Goal: Navigation & Orientation: Find specific page/section

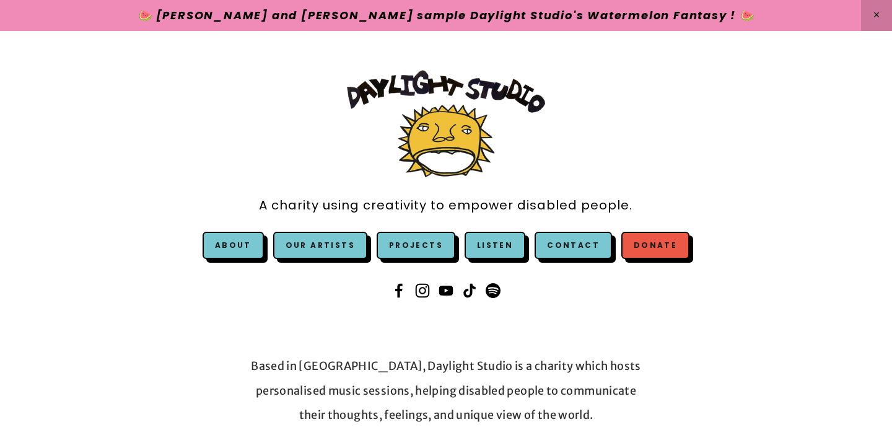
click at [639, 248] on link "Donate" at bounding box center [655, 245] width 68 height 27
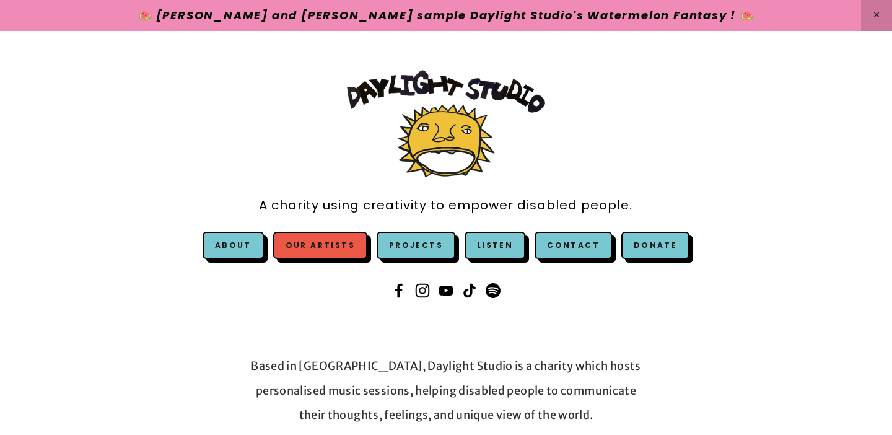
click at [329, 243] on link "Our Artists" at bounding box center [320, 245] width 94 height 27
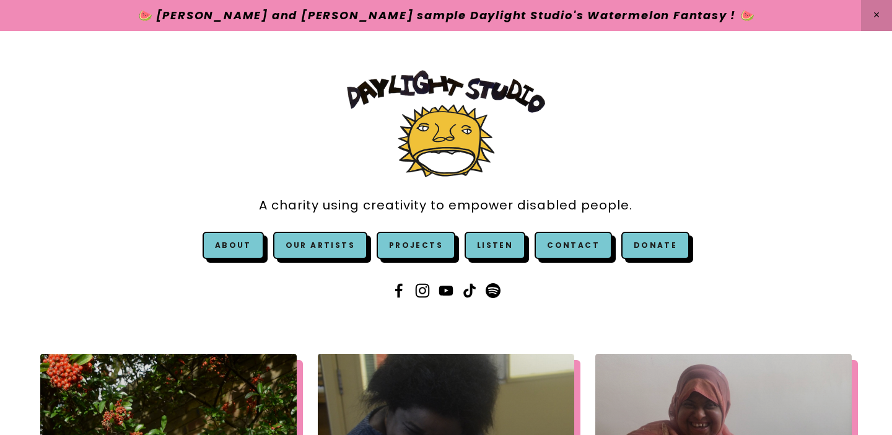
click at [360, 18] on link at bounding box center [446, 15] width 892 height 31
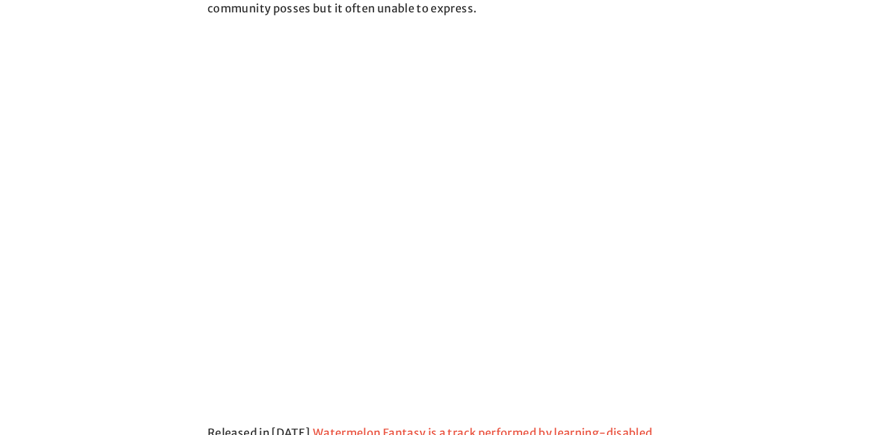
scroll to position [614, 0]
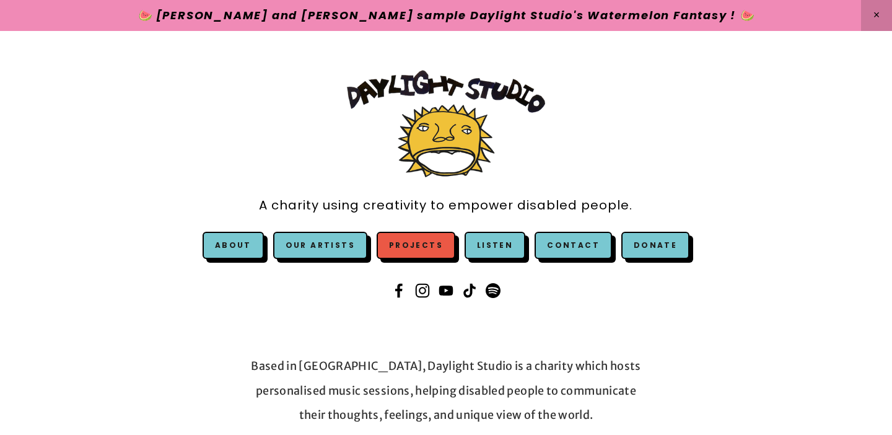
click at [426, 248] on link "Projects" at bounding box center [415, 245] width 79 height 27
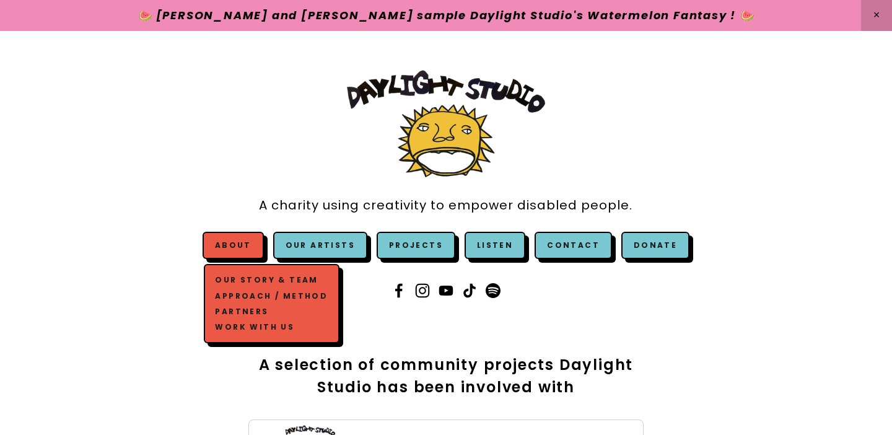
click at [251, 277] on link "Our Story & Team" at bounding box center [271, 279] width 118 height 15
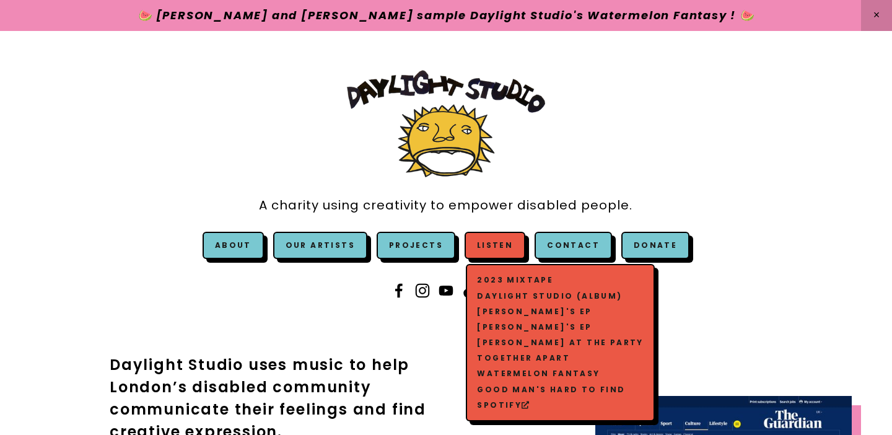
click at [511, 321] on link "[PERSON_NAME]'s EP" at bounding box center [560, 326] width 172 height 15
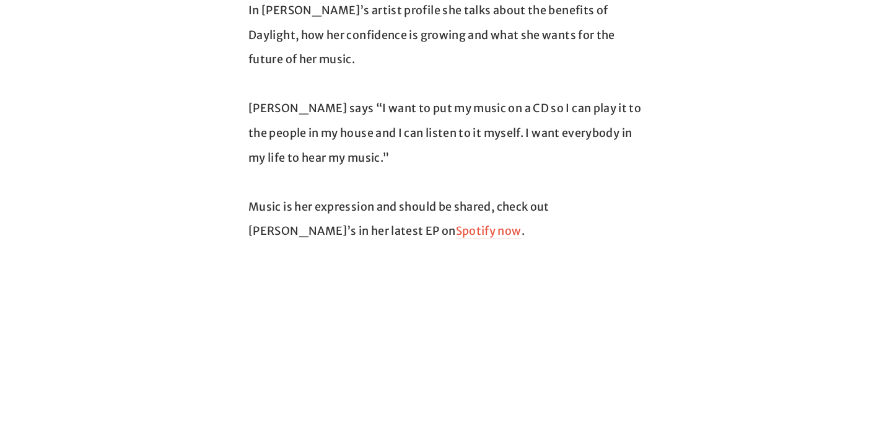
scroll to position [406, 0]
